Goal: Task Accomplishment & Management: Manage account settings

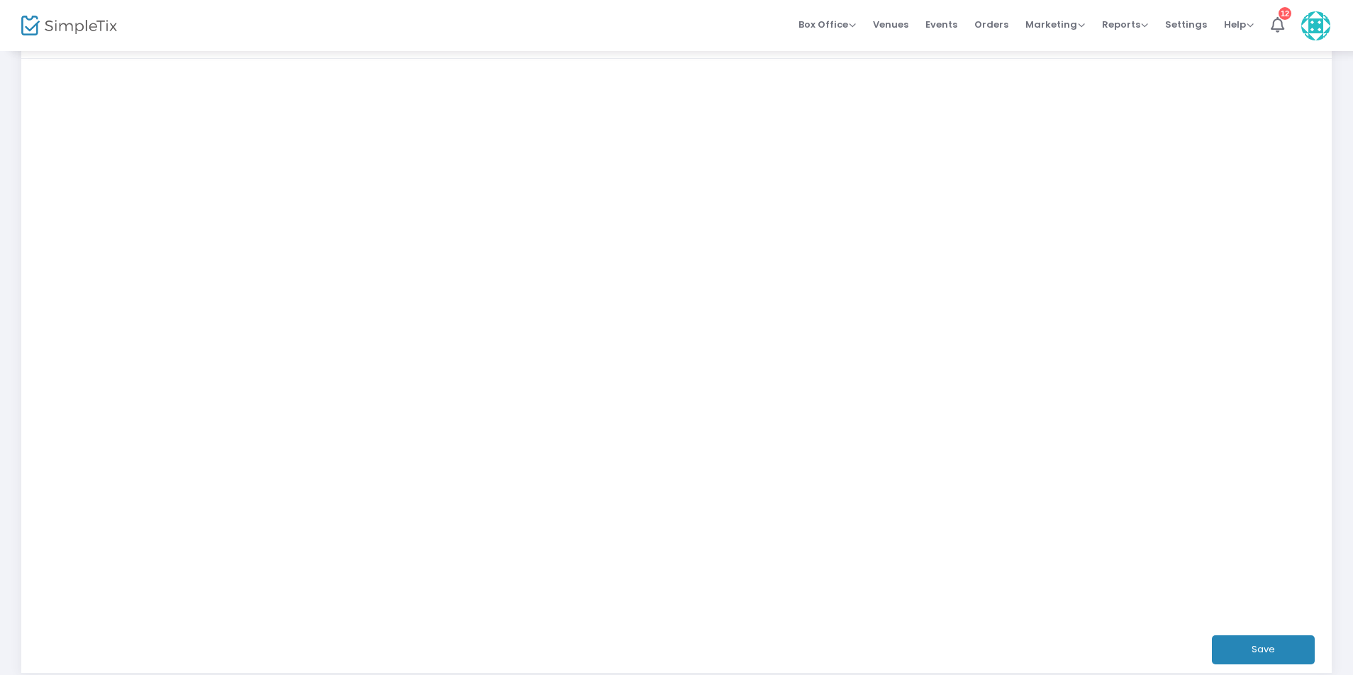
click at [1276, 644] on button "Save" at bounding box center [1263, 649] width 103 height 29
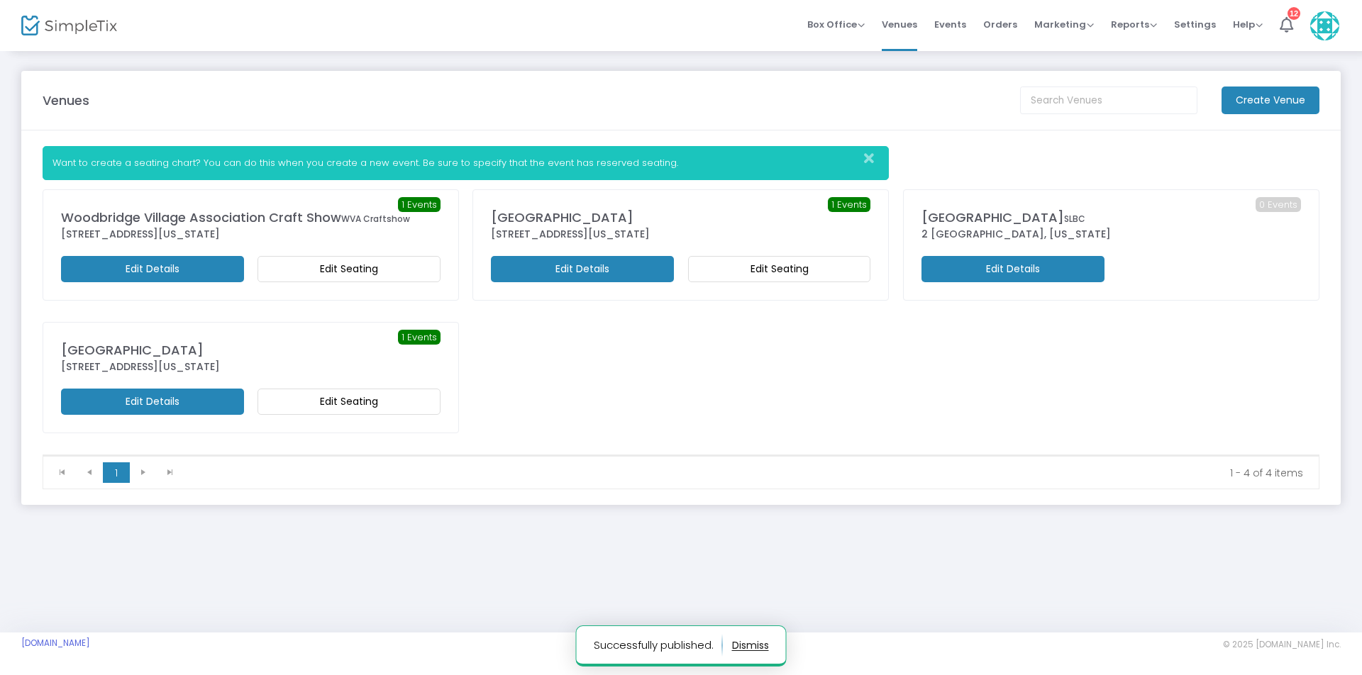
click at [316, 270] on m-button "Edit Seating" at bounding box center [348, 269] width 183 height 26
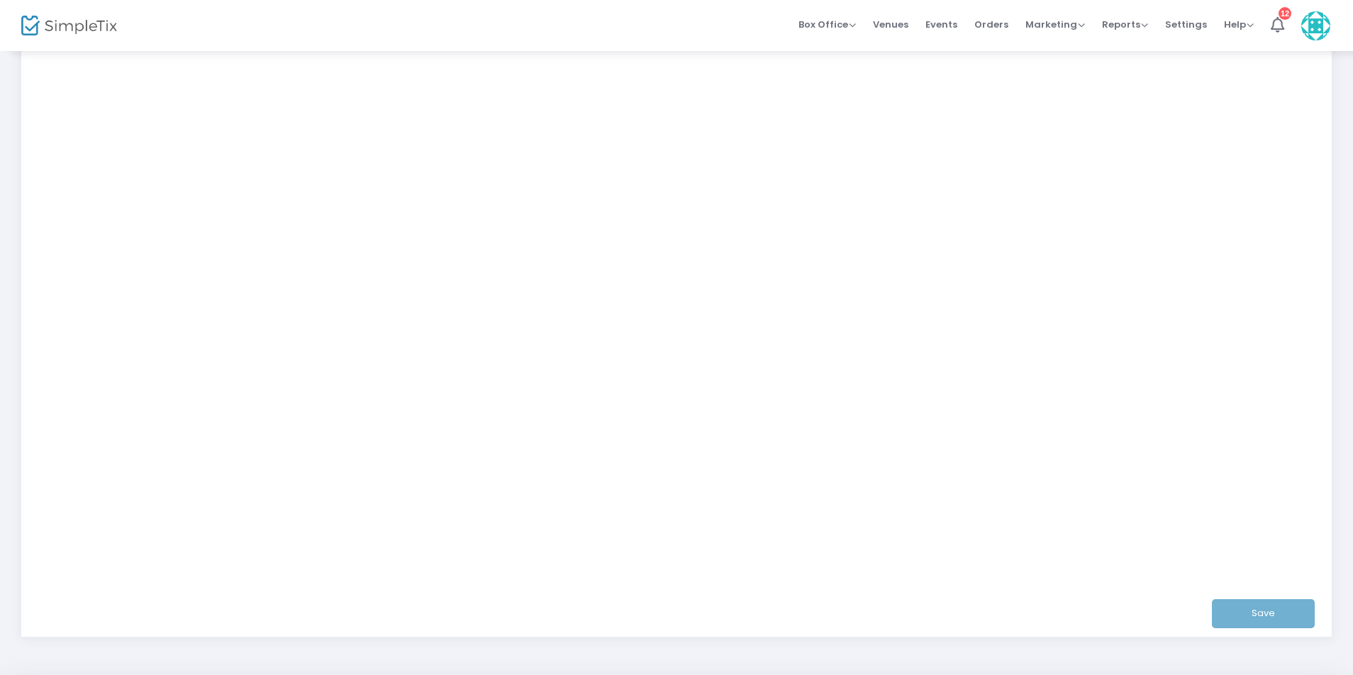
scroll to position [153, 0]
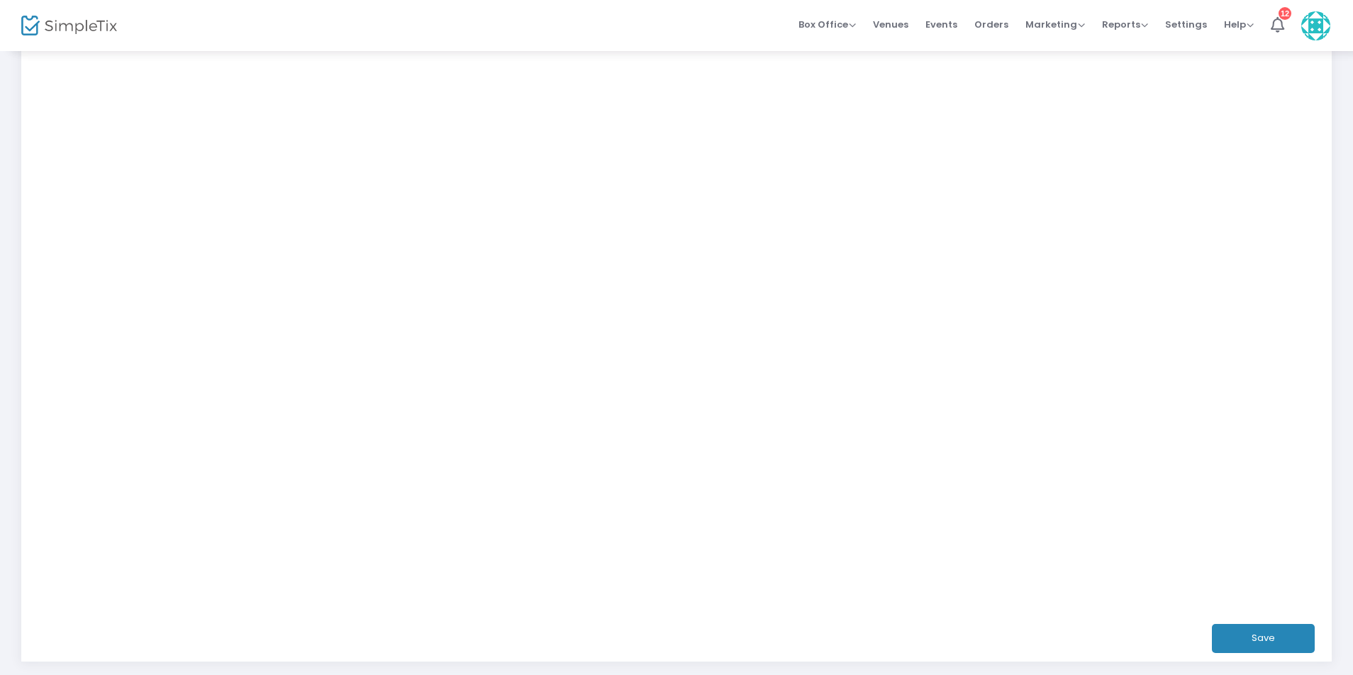
click at [1269, 637] on button "Save" at bounding box center [1263, 638] width 103 height 29
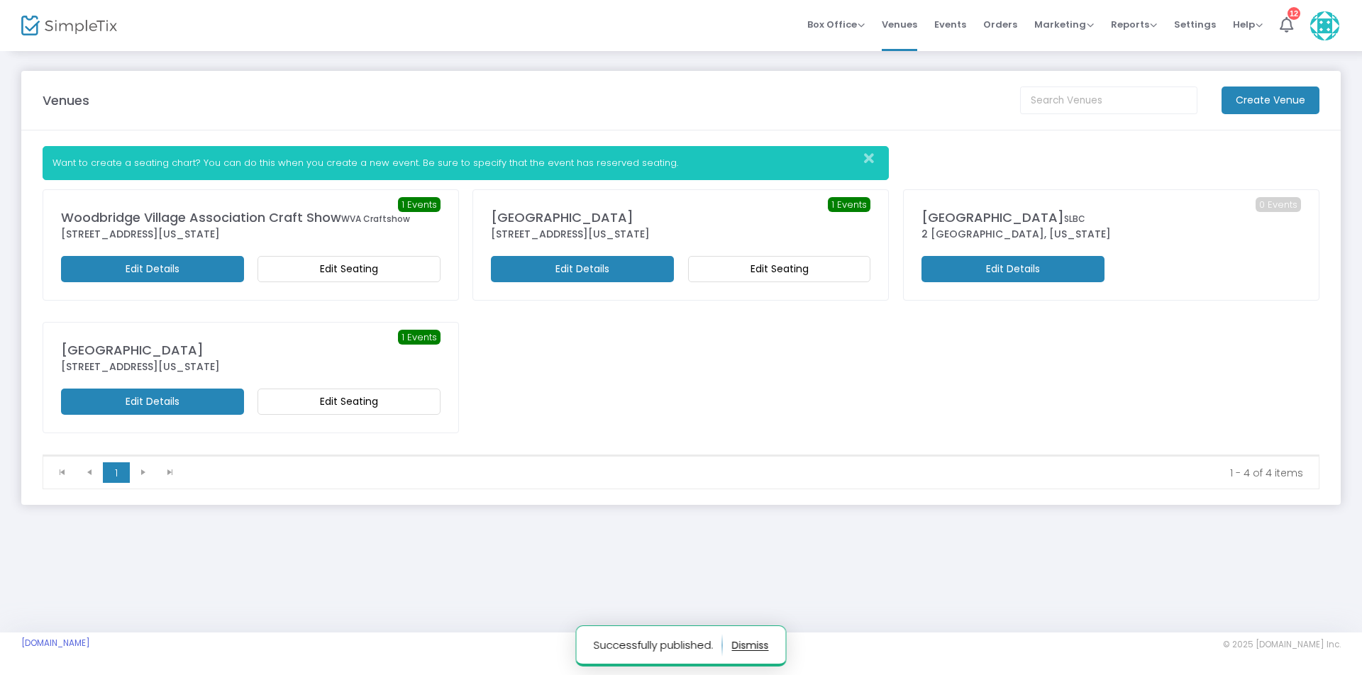
click at [317, 270] on m-button "Edit Seating" at bounding box center [348, 269] width 183 height 26
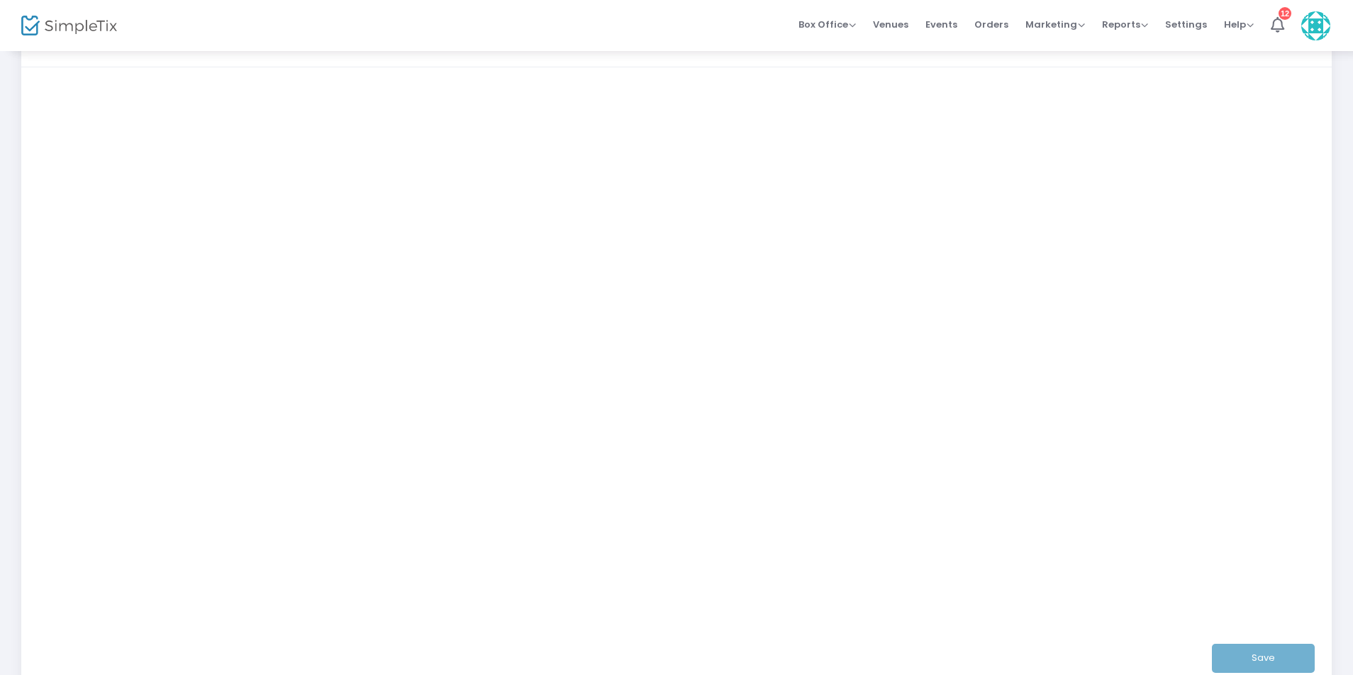
scroll to position [142, 0]
click at [950, 21] on span "Events" at bounding box center [941, 24] width 32 height 36
